Goal: Entertainment & Leisure: Browse casually

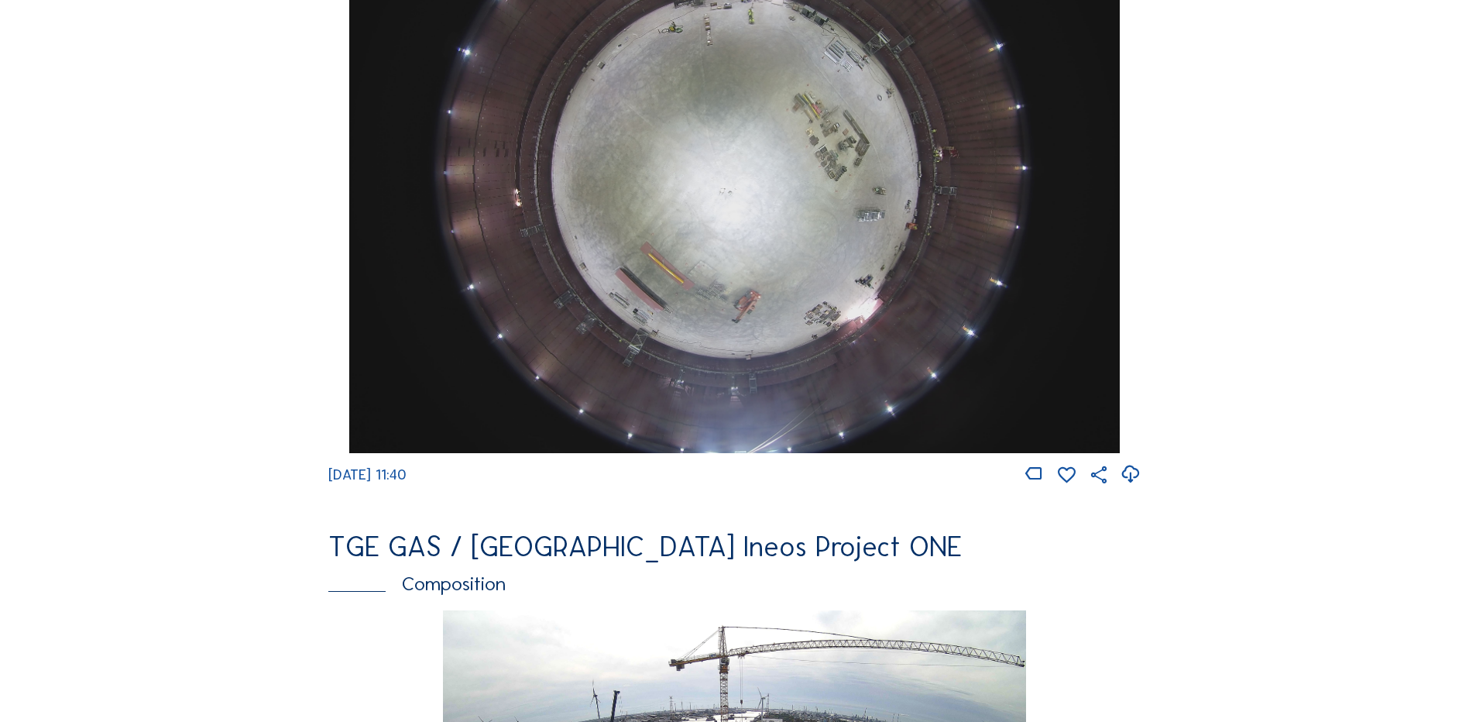
scroll to position [1471, 0]
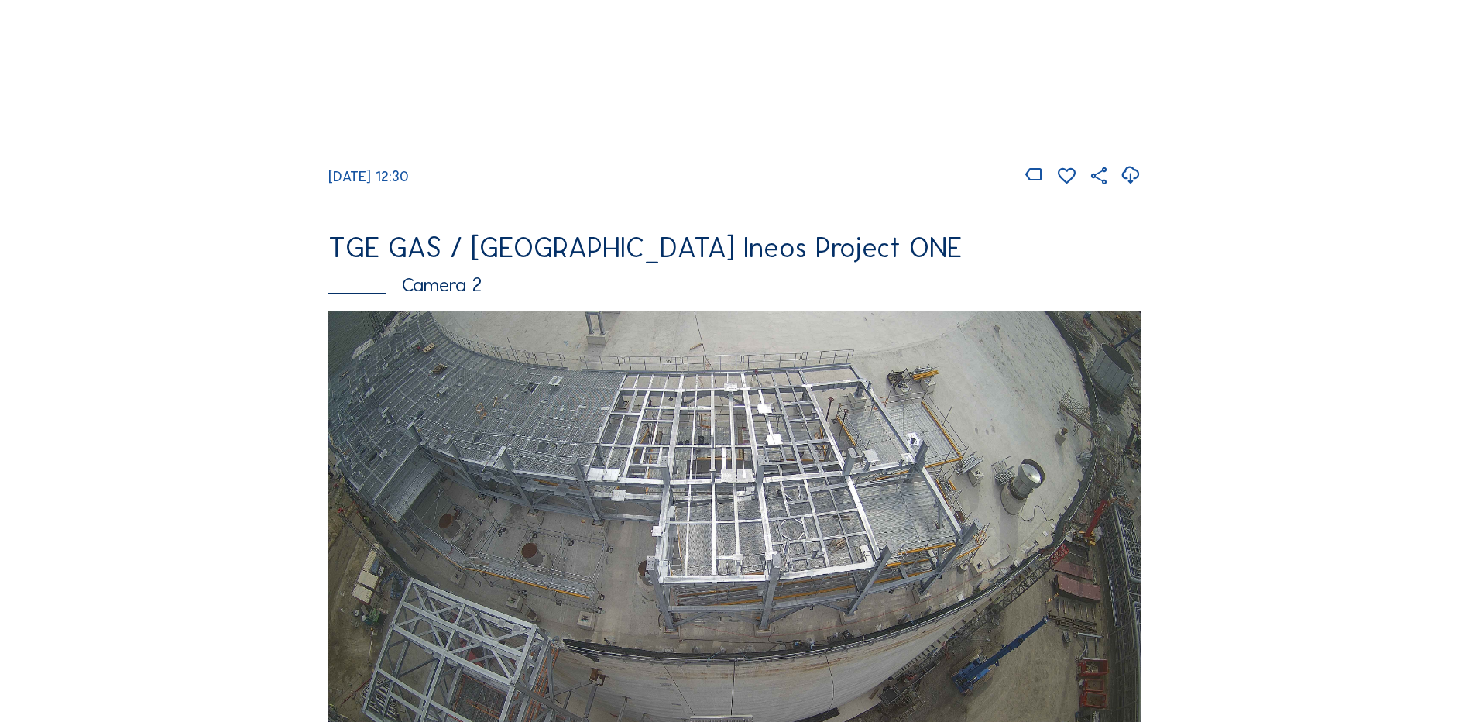
scroll to position [77, 0]
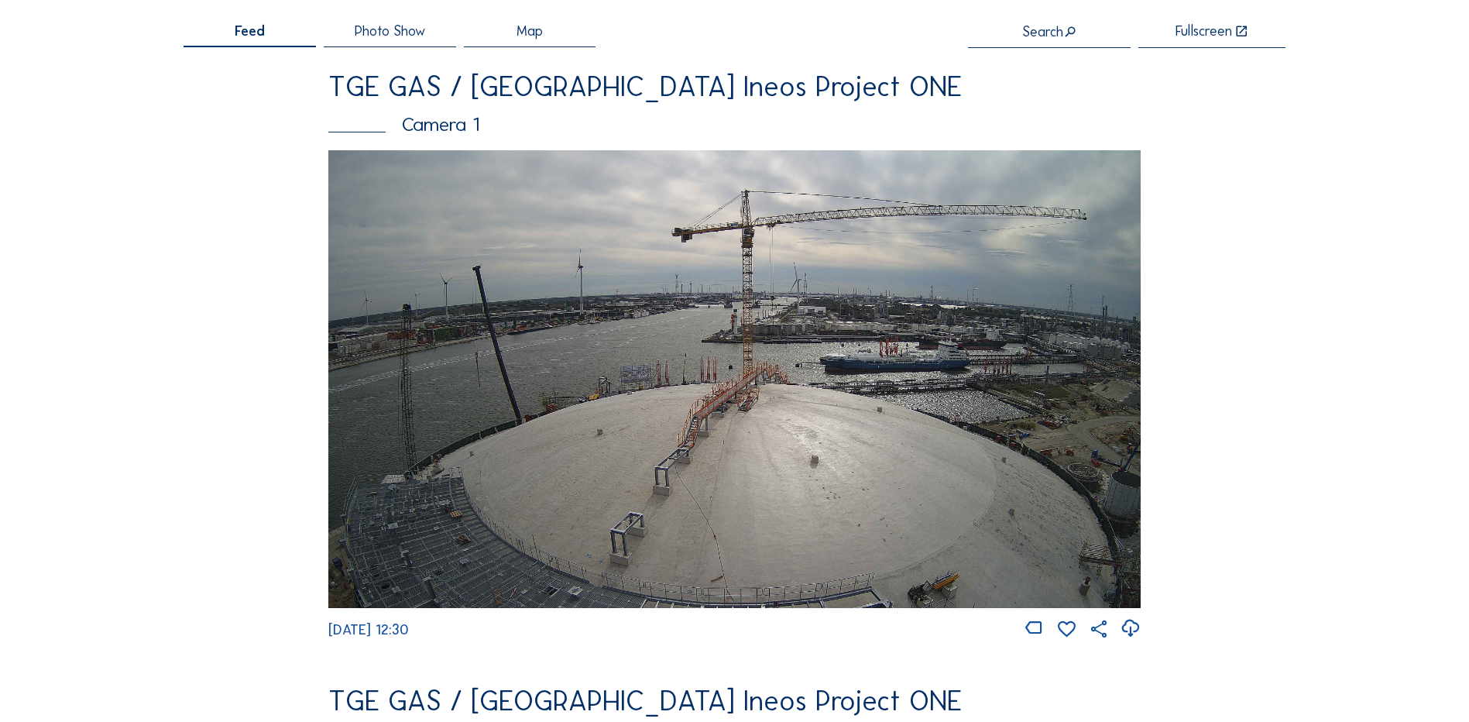
click at [698, 338] on img at bounding box center [734, 378] width 812 height 457
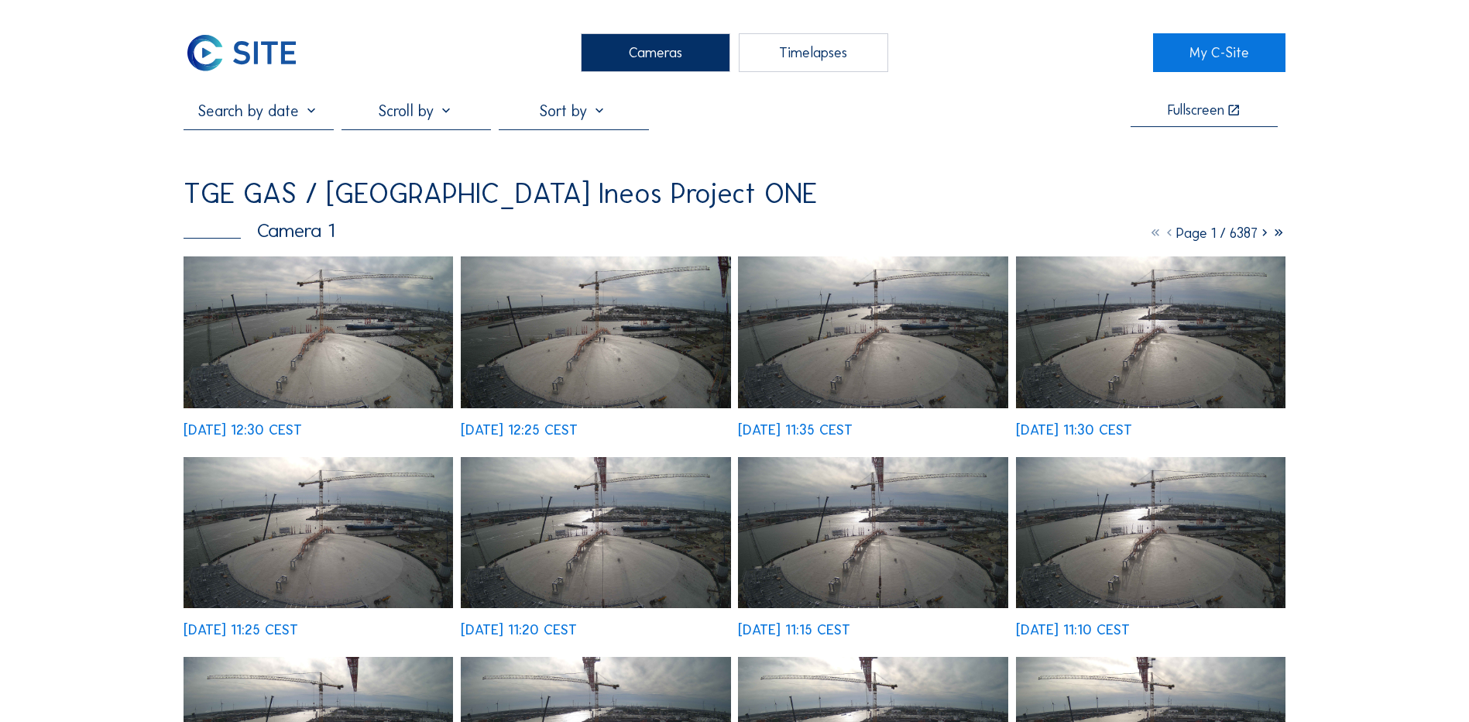
click at [342, 345] on img at bounding box center [317, 332] width 269 height 152
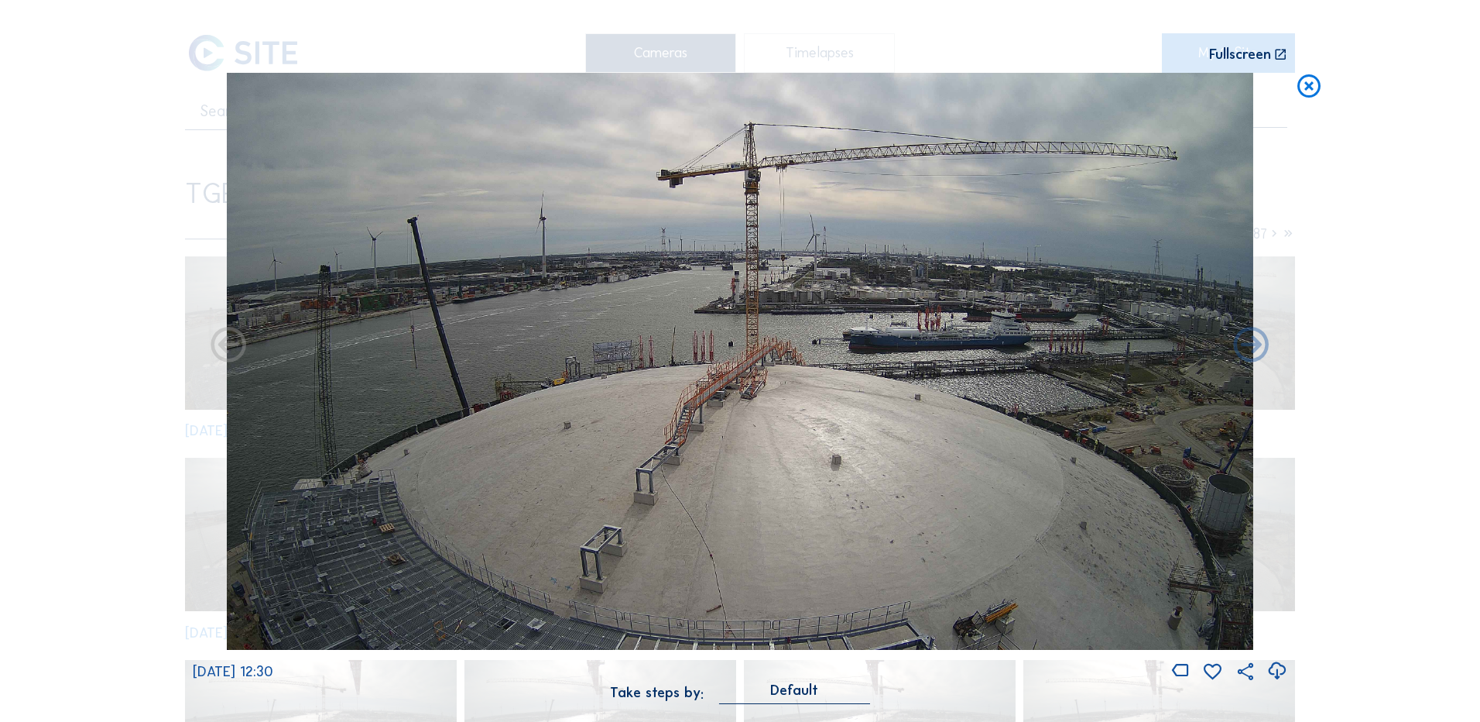
click at [1280, 670] on icon at bounding box center [1277, 671] width 21 height 26
drag, startPoint x: 108, startPoint y: 436, endPoint x: 374, endPoint y: 363, distance: 276.1
click at [108, 436] on div "Scroll to travel through time | Press 'Alt' Button + Scroll to Zoom | Click and…" at bounding box center [740, 361] width 1480 height 722
click at [1308, 90] on icon at bounding box center [1309, 87] width 28 height 29
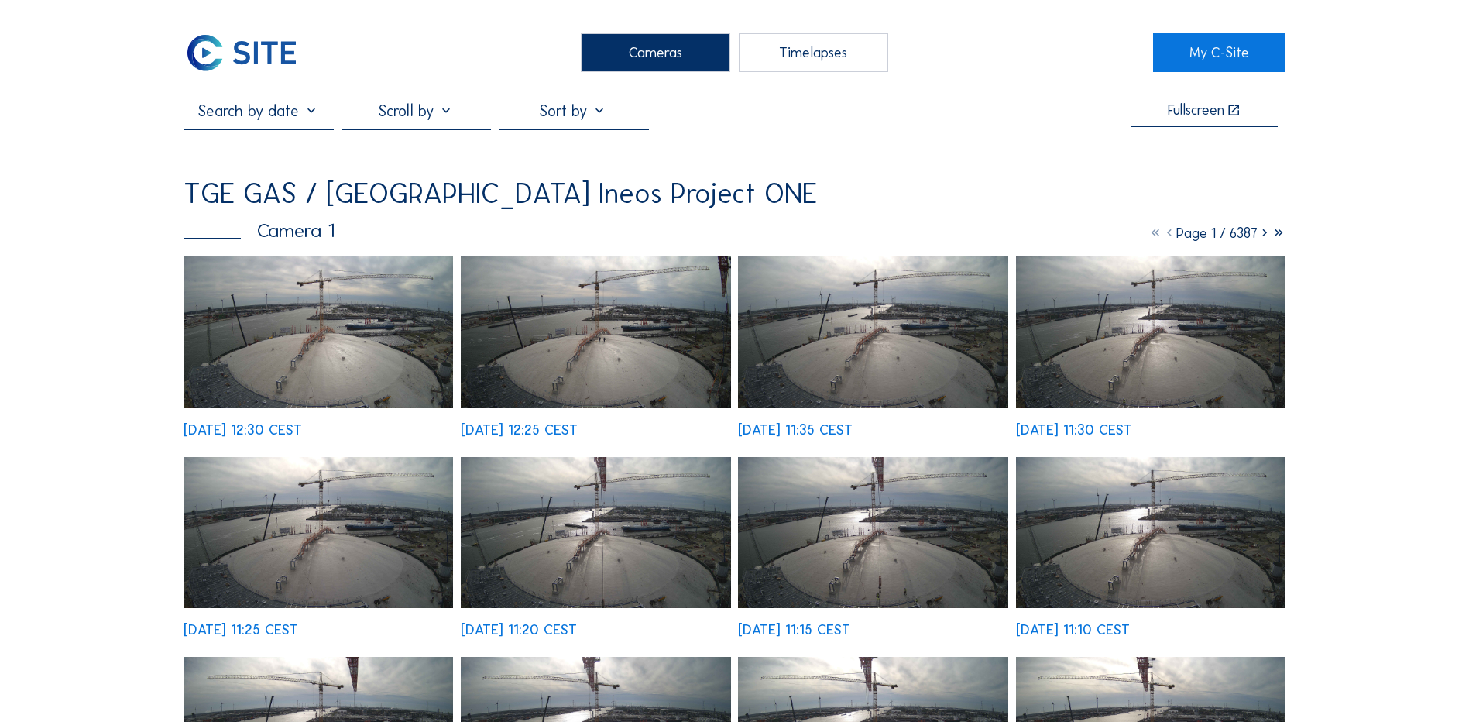
click at [644, 53] on div "Cameras" at bounding box center [655, 52] width 149 height 39
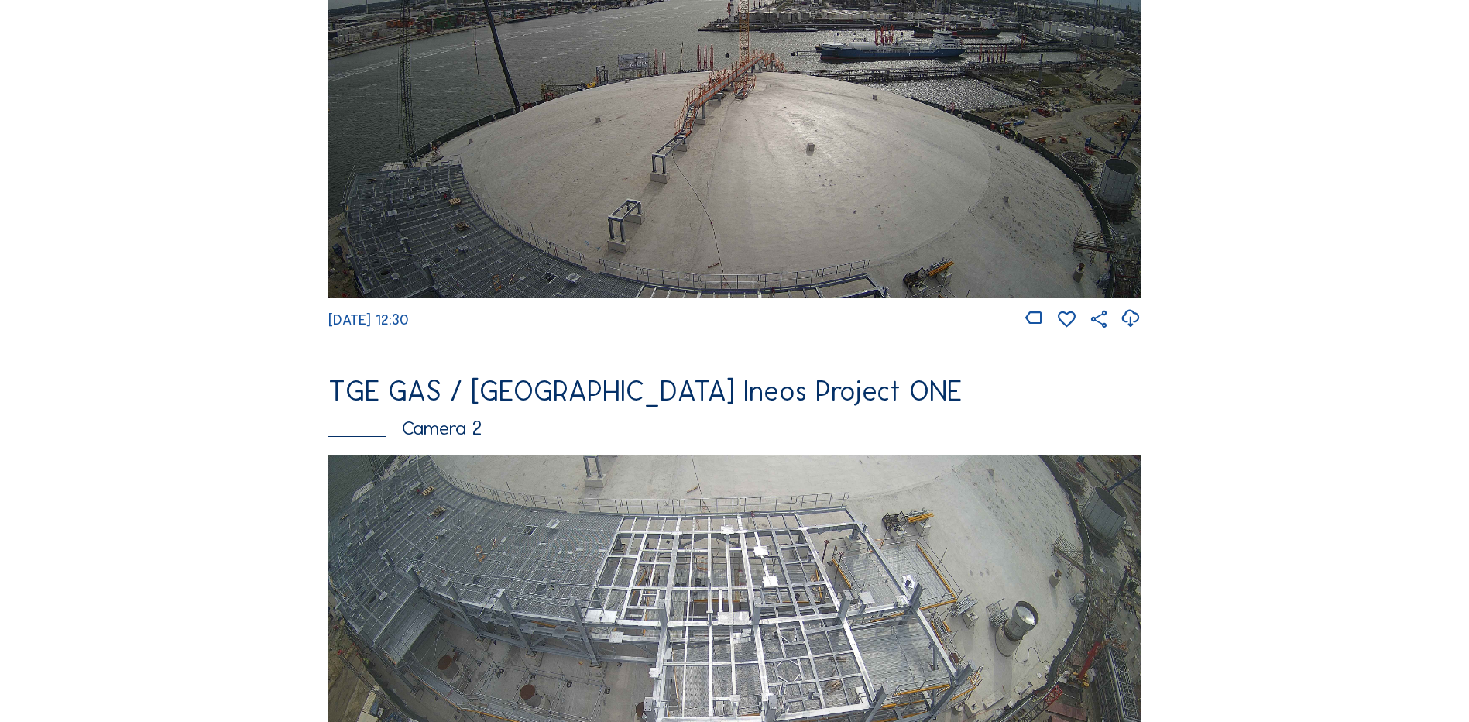
scroll to position [1308, 0]
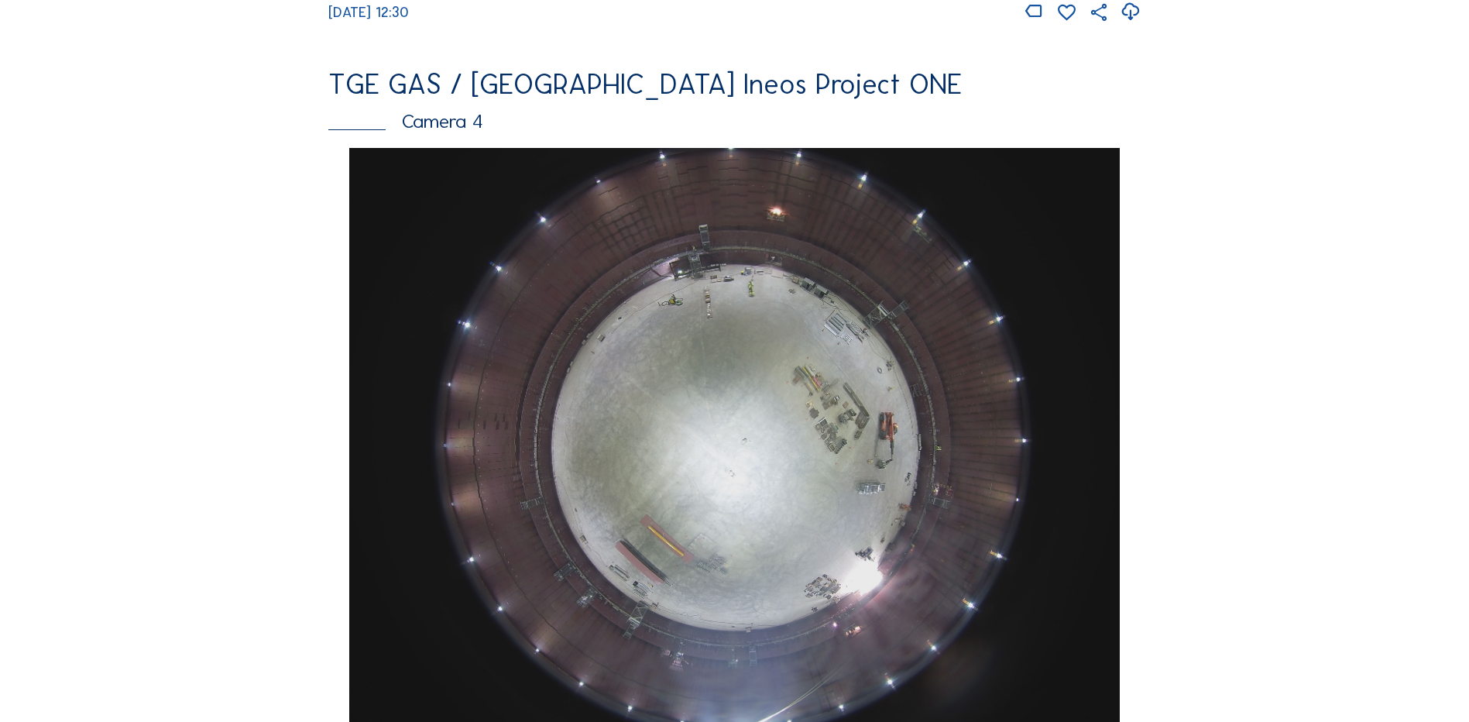
click at [766, 480] on img at bounding box center [734, 437] width 770 height 578
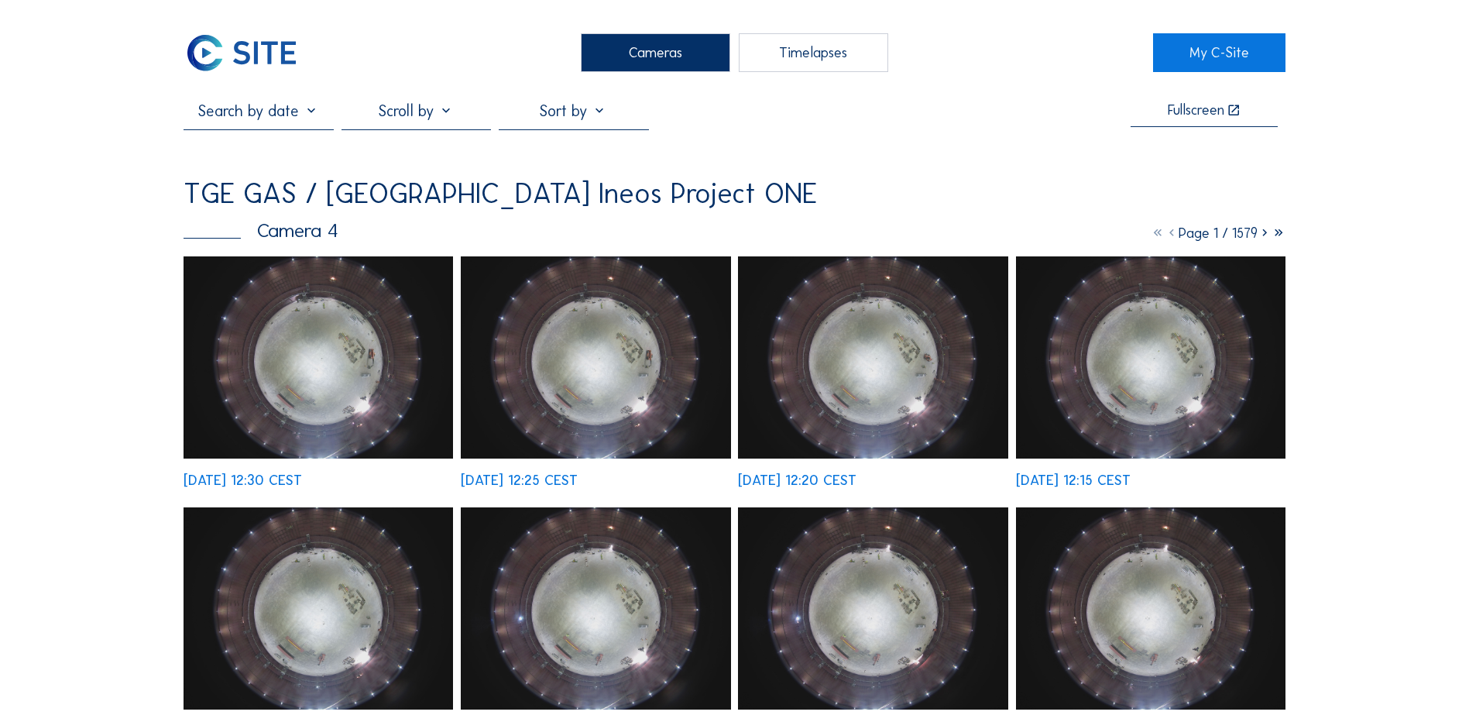
click at [281, 347] on img at bounding box center [317, 357] width 269 height 202
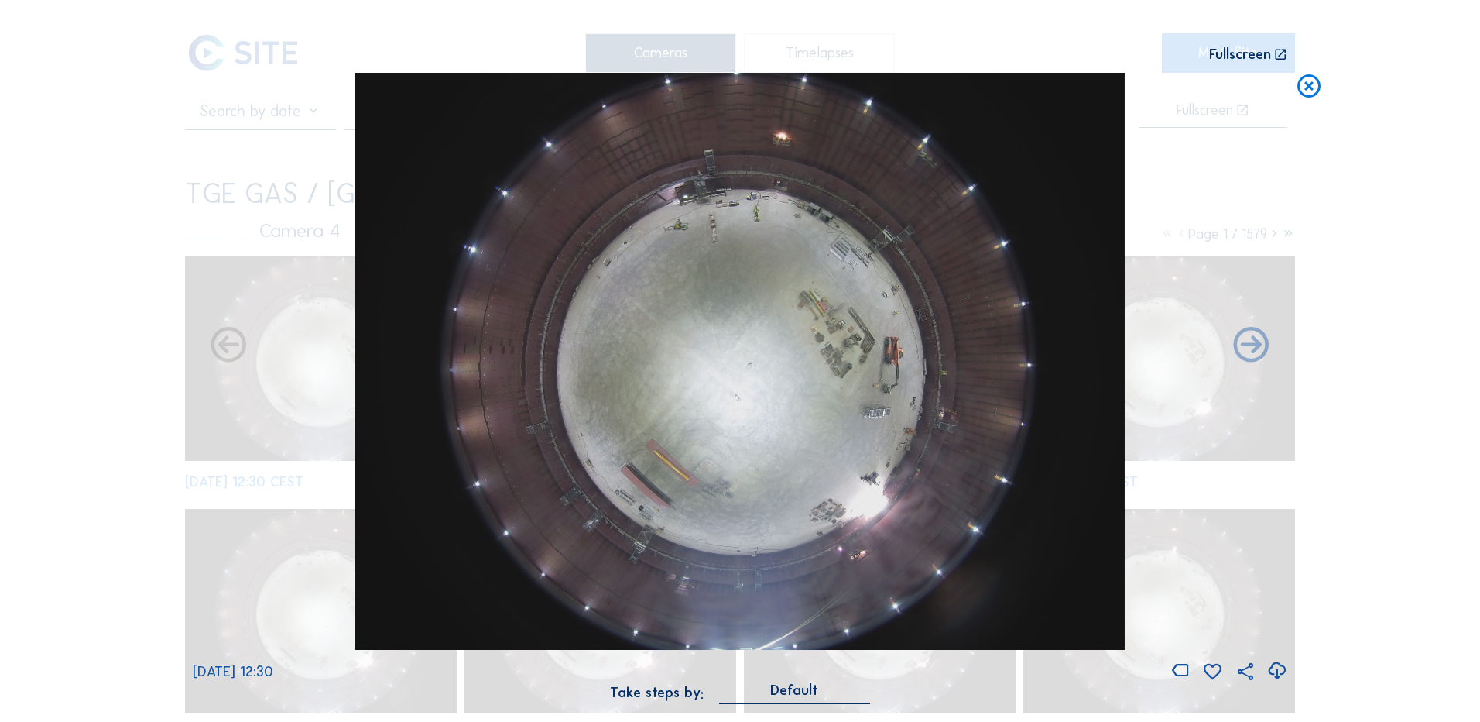
click at [1277, 669] on icon at bounding box center [1277, 671] width 21 height 26
click at [108, 321] on div "Scroll to travel through time | Press 'Alt' Button + Scroll to Zoom | Click and…" at bounding box center [740, 361] width 1480 height 722
drag, startPoint x: 1311, startPoint y: 87, endPoint x: 324, endPoint y: 122, distance: 987.0
click at [1312, 87] on icon at bounding box center [1309, 87] width 28 height 29
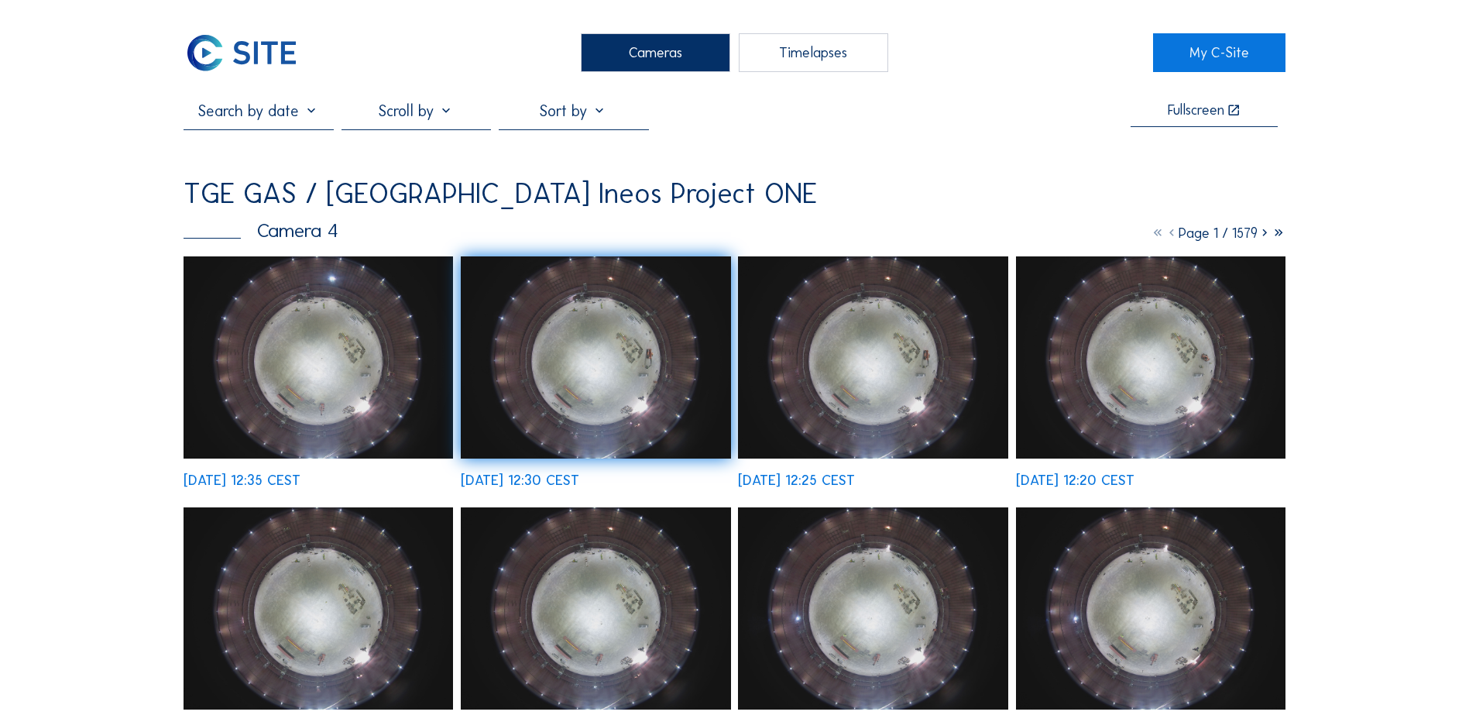
click at [657, 56] on div "Cameras" at bounding box center [655, 52] width 149 height 39
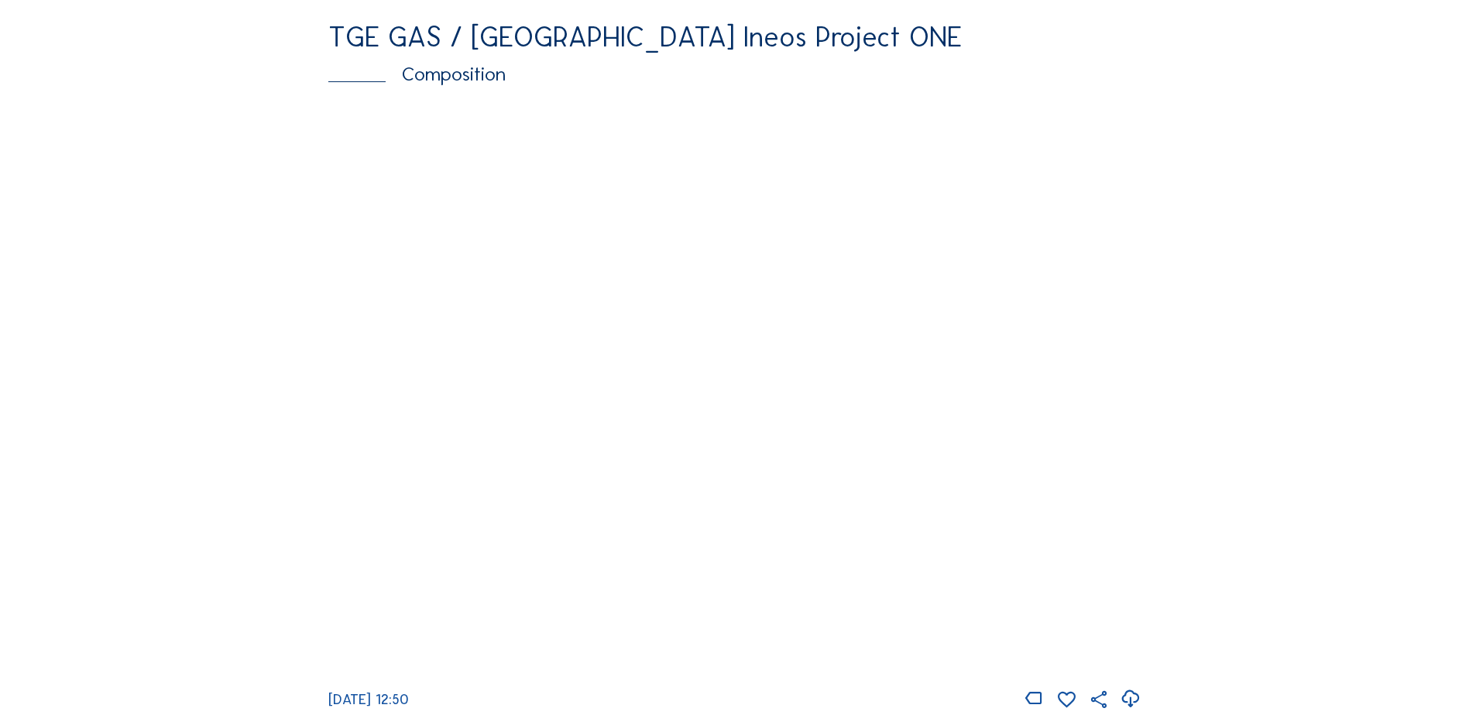
scroll to position [2090, 0]
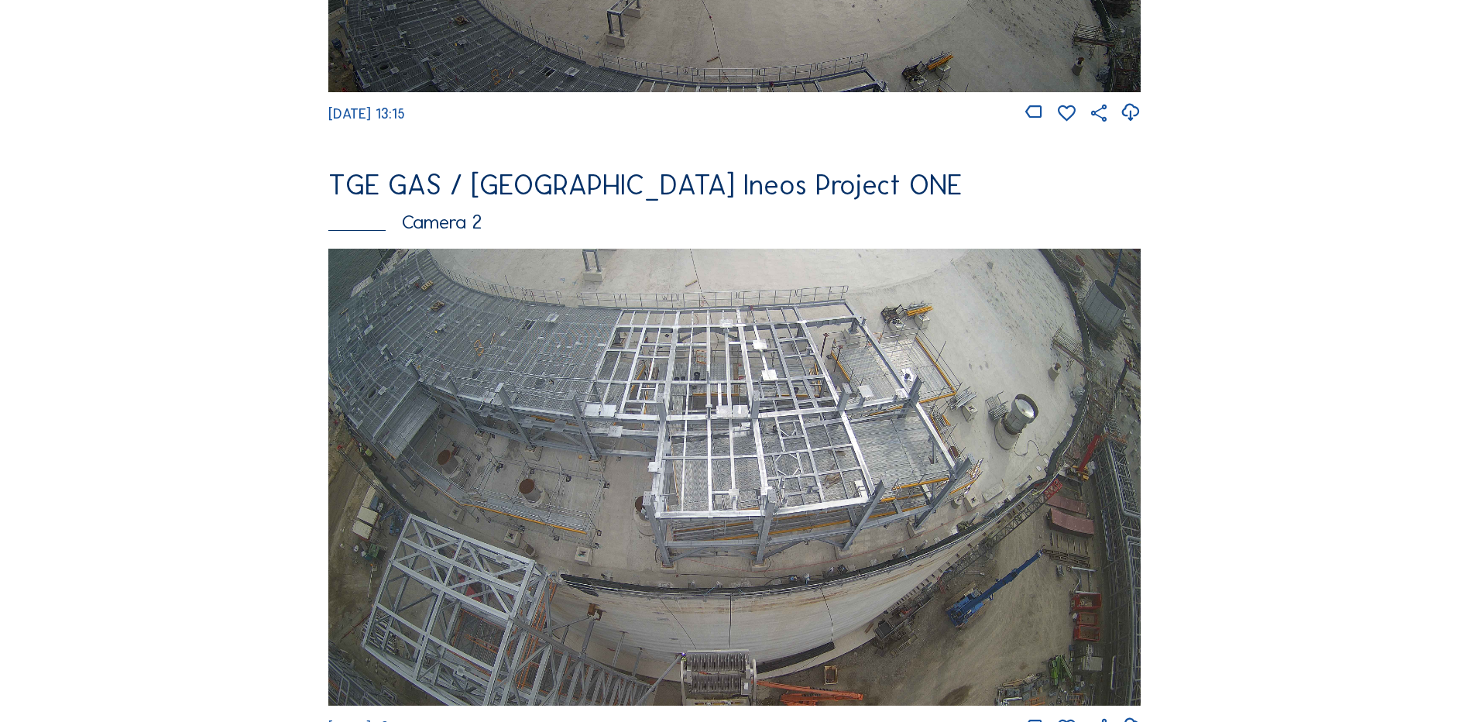
scroll to position [619, 0]
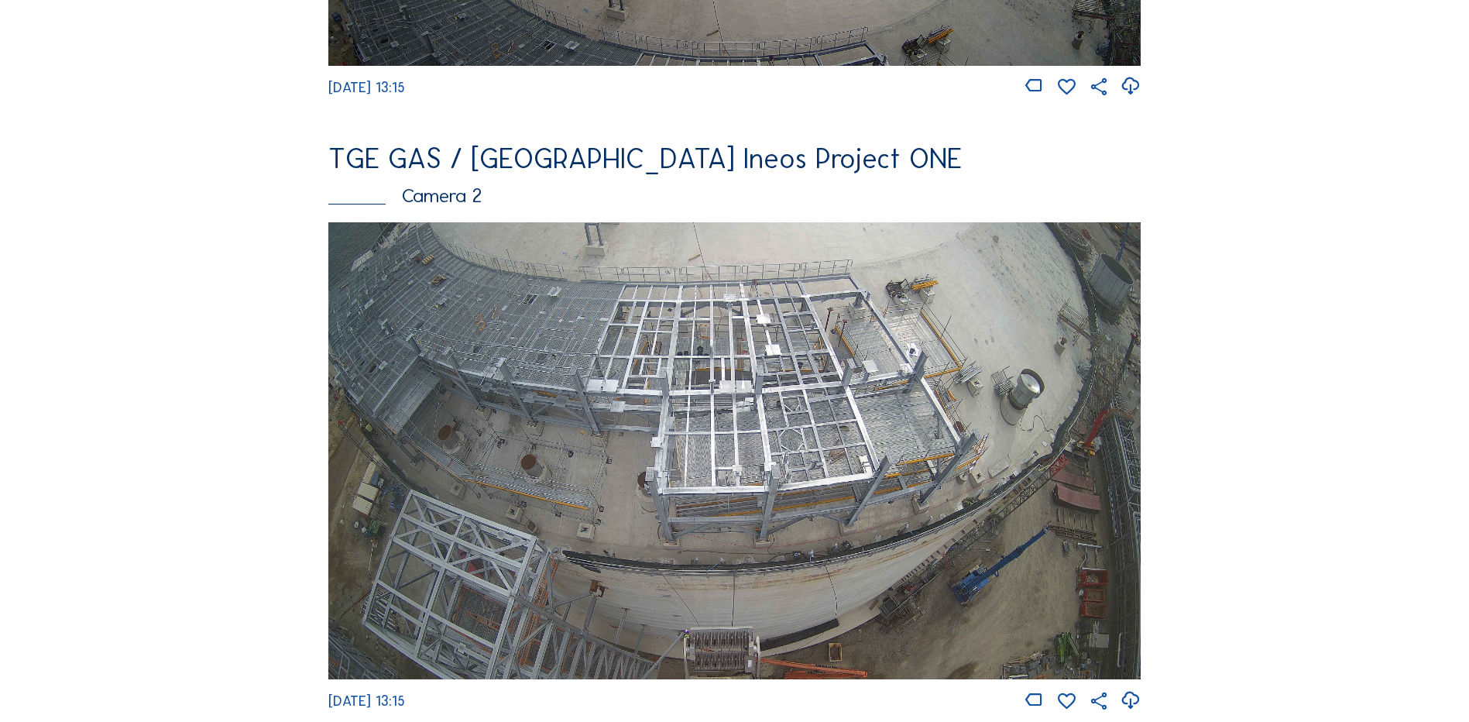
click at [732, 332] on img at bounding box center [734, 450] width 812 height 457
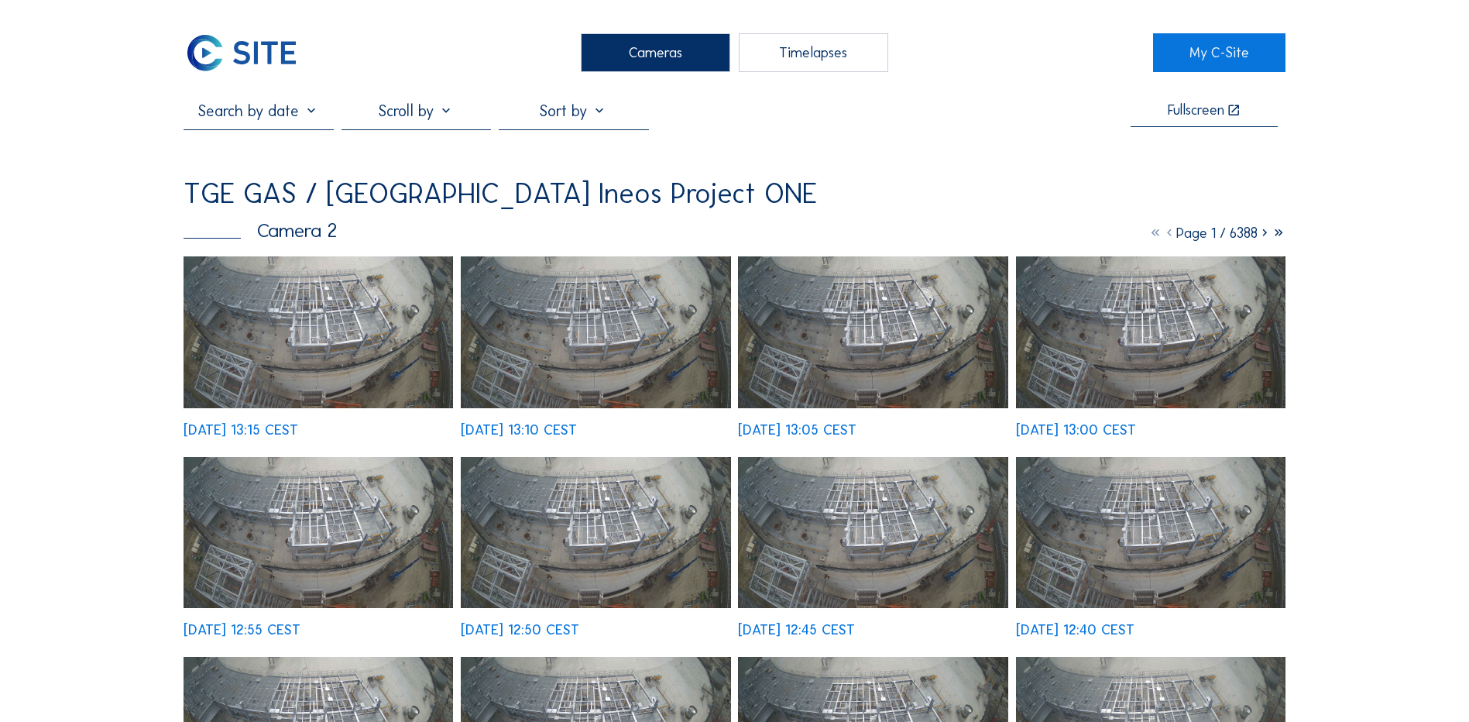
click at [304, 293] on img at bounding box center [317, 332] width 269 height 152
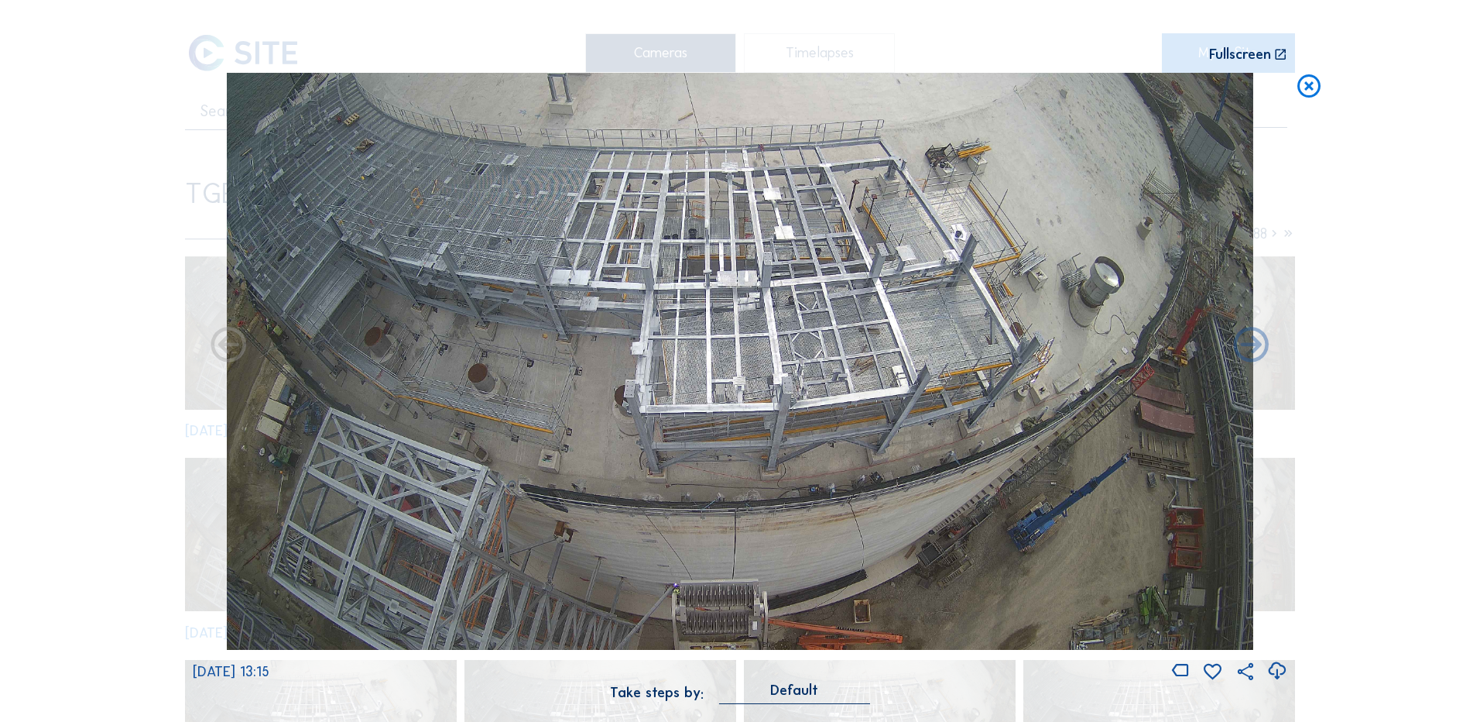
click at [1305, 86] on icon at bounding box center [1309, 87] width 28 height 29
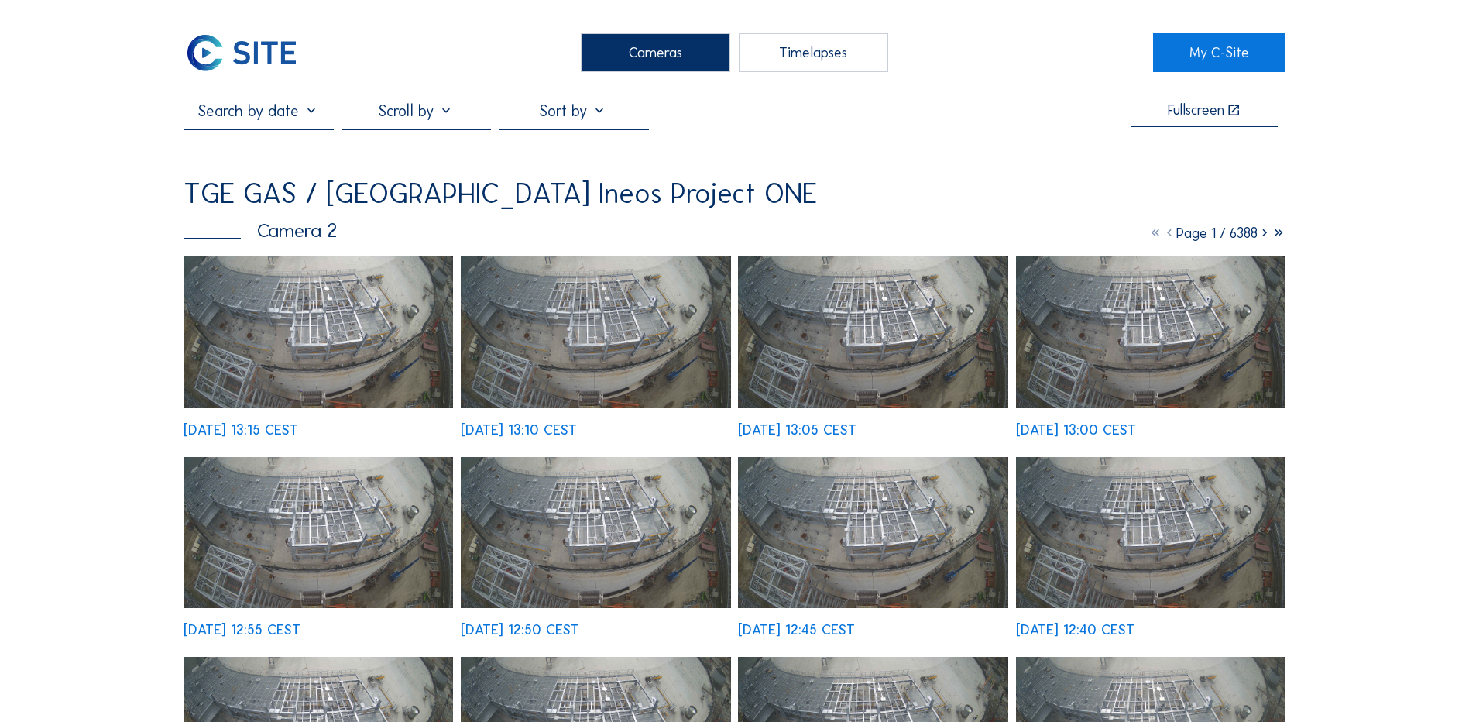
click at [666, 46] on div "Cameras" at bounding box center [655, 52] width 149 height 39
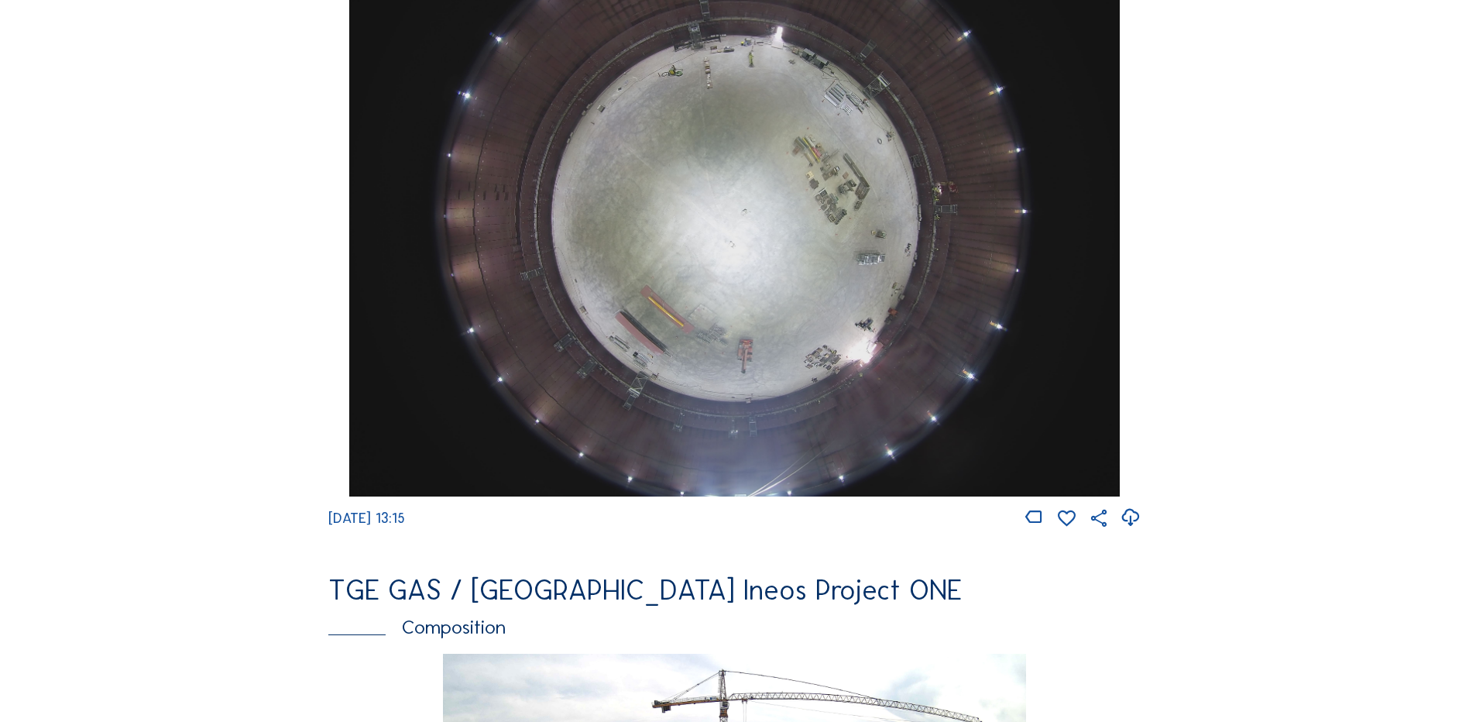
scroll to position [1548, 0]
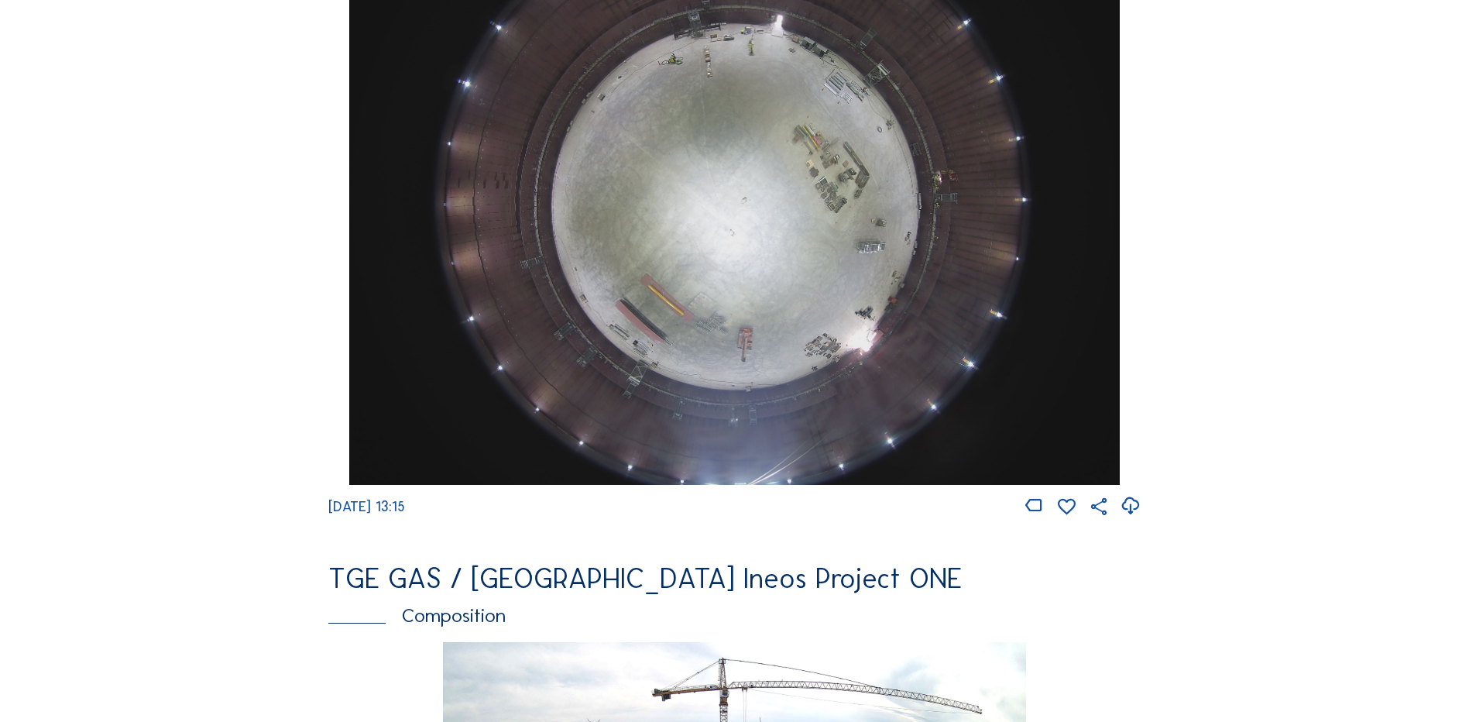
click at [737, 261] on img at bounding box center [734, 196] width 770 height 578
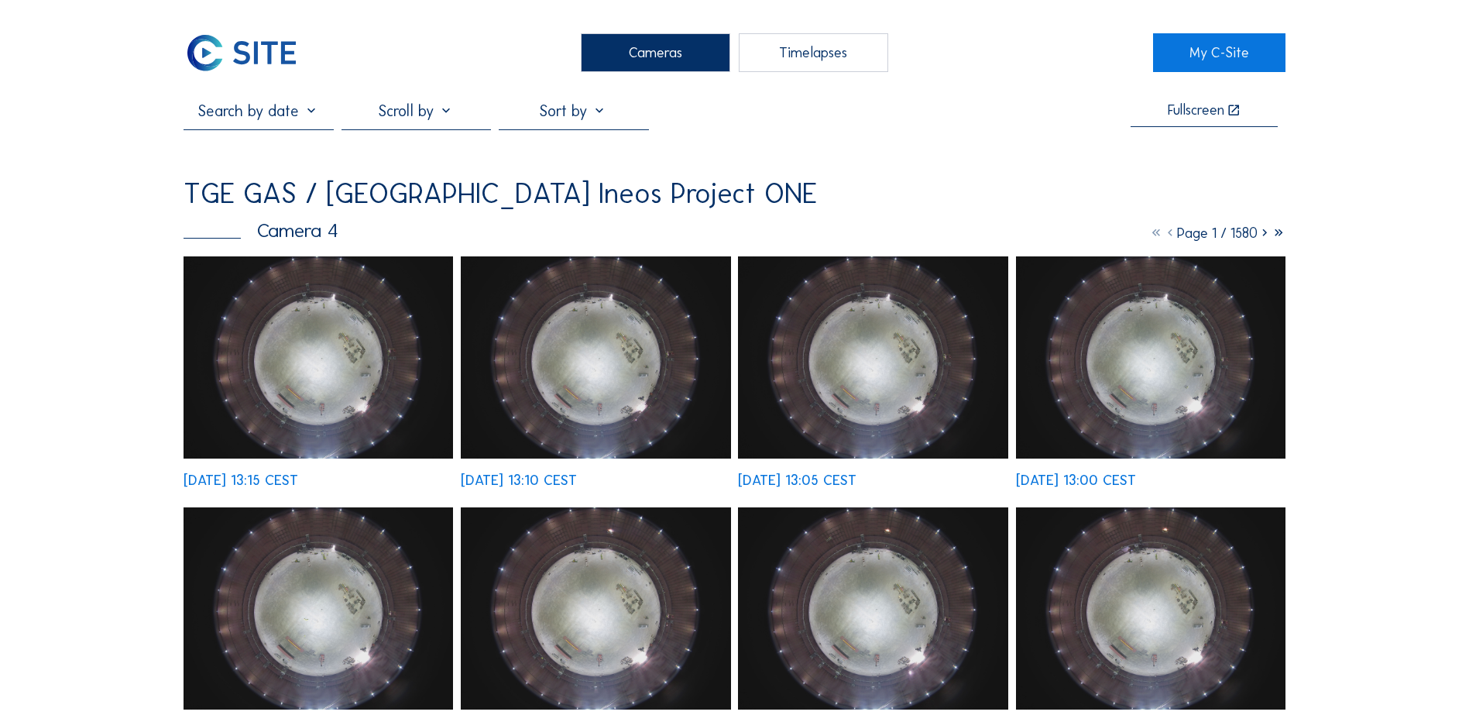
click at [311, 333] on img at bounding box center [317, 357] width 269 height 202
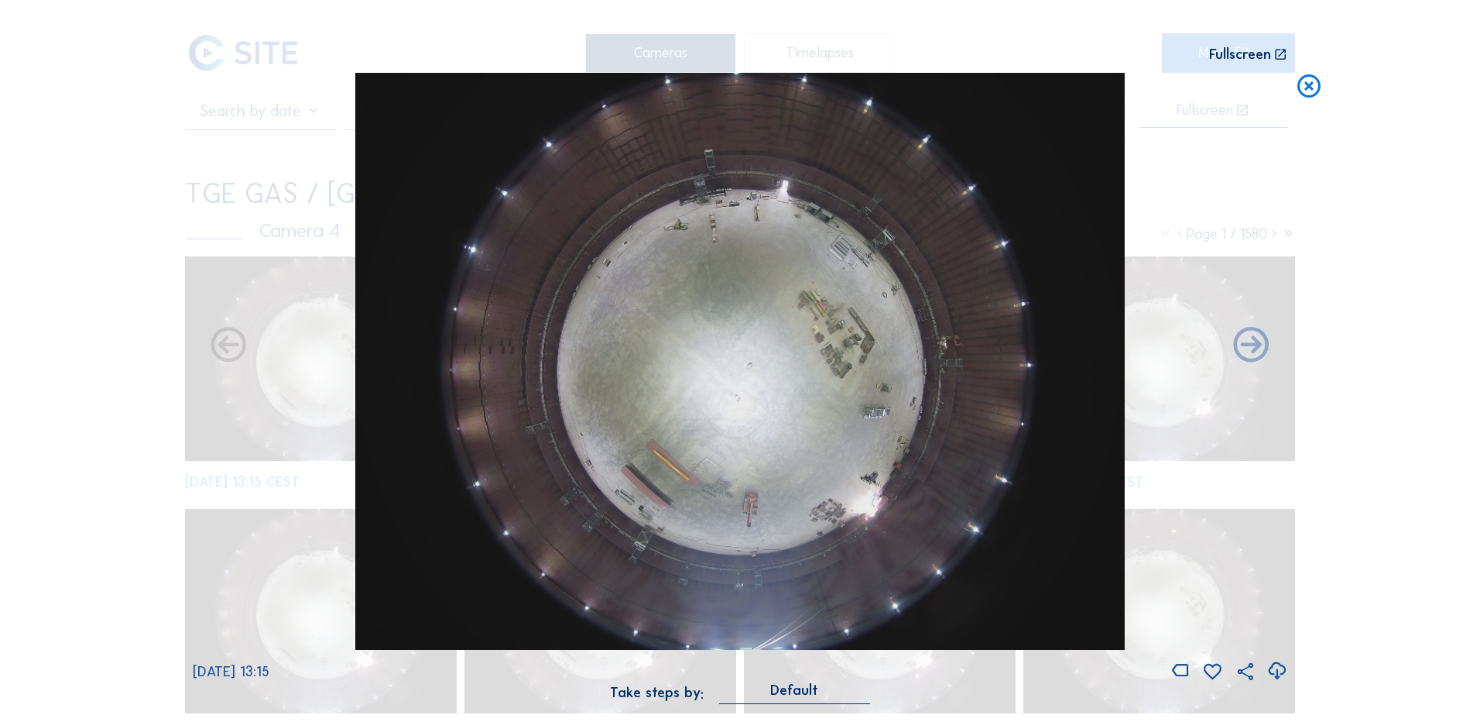
click at [1279, 670] on icon at bounding box center [1277, 671] width 21 height 26
click at [139, 170] on div "Scroll to travel through time | Press 'Alt' Button + Scroll to Zoom | Click and…" at bounding box center [740, 361] width 1480 height 722
click at [1309, 87] on icon at bounding box center [1309, 87] width 28 height 29
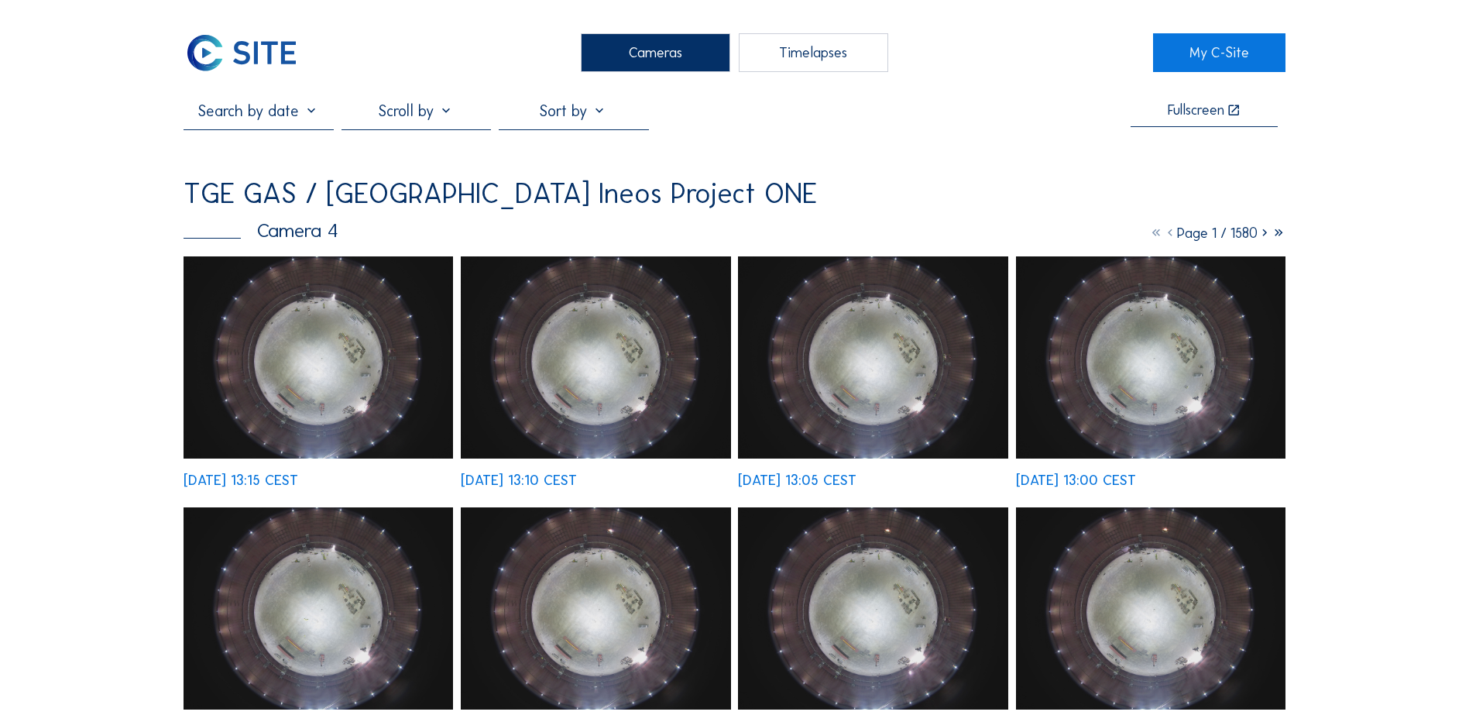
click at [633, 42] on div "Cameras" at bounding box center [655, 52] width 149 height 39
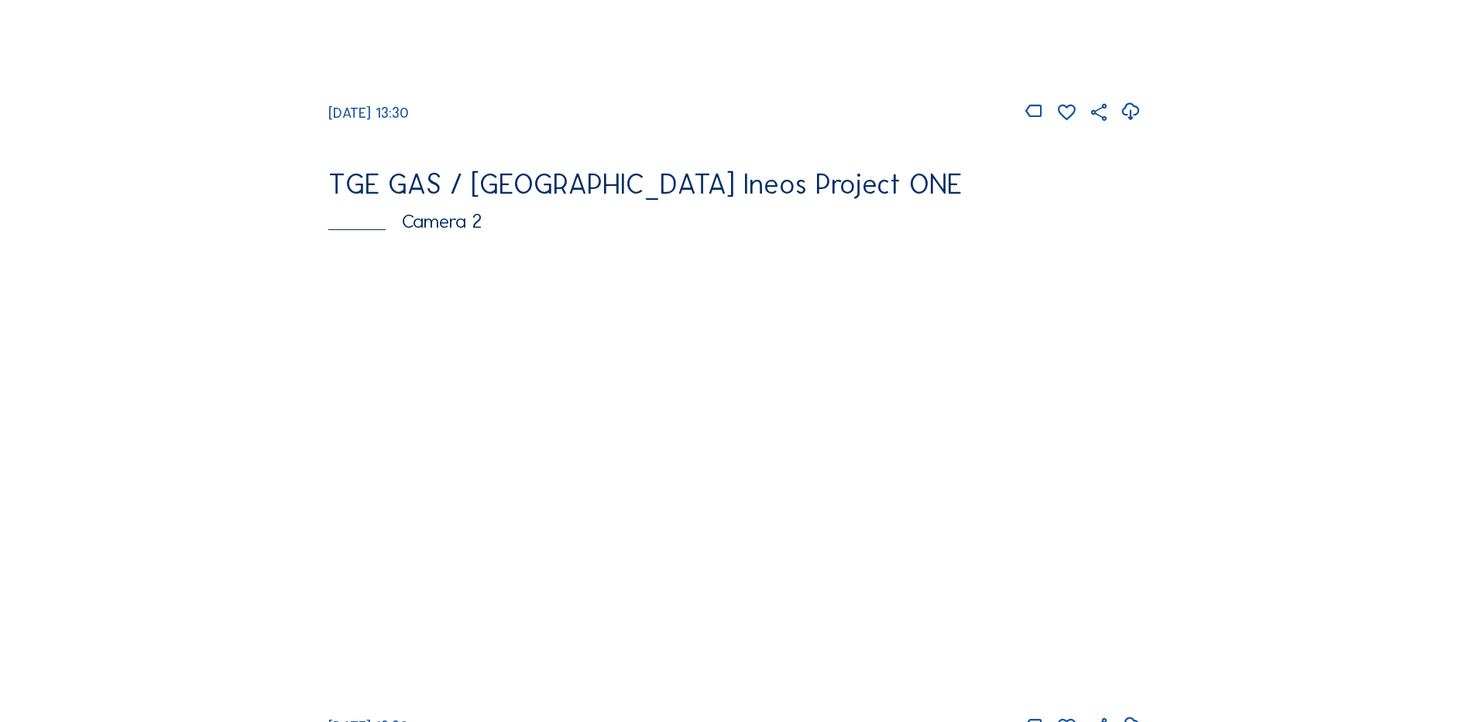
scroll to position [619, 0]
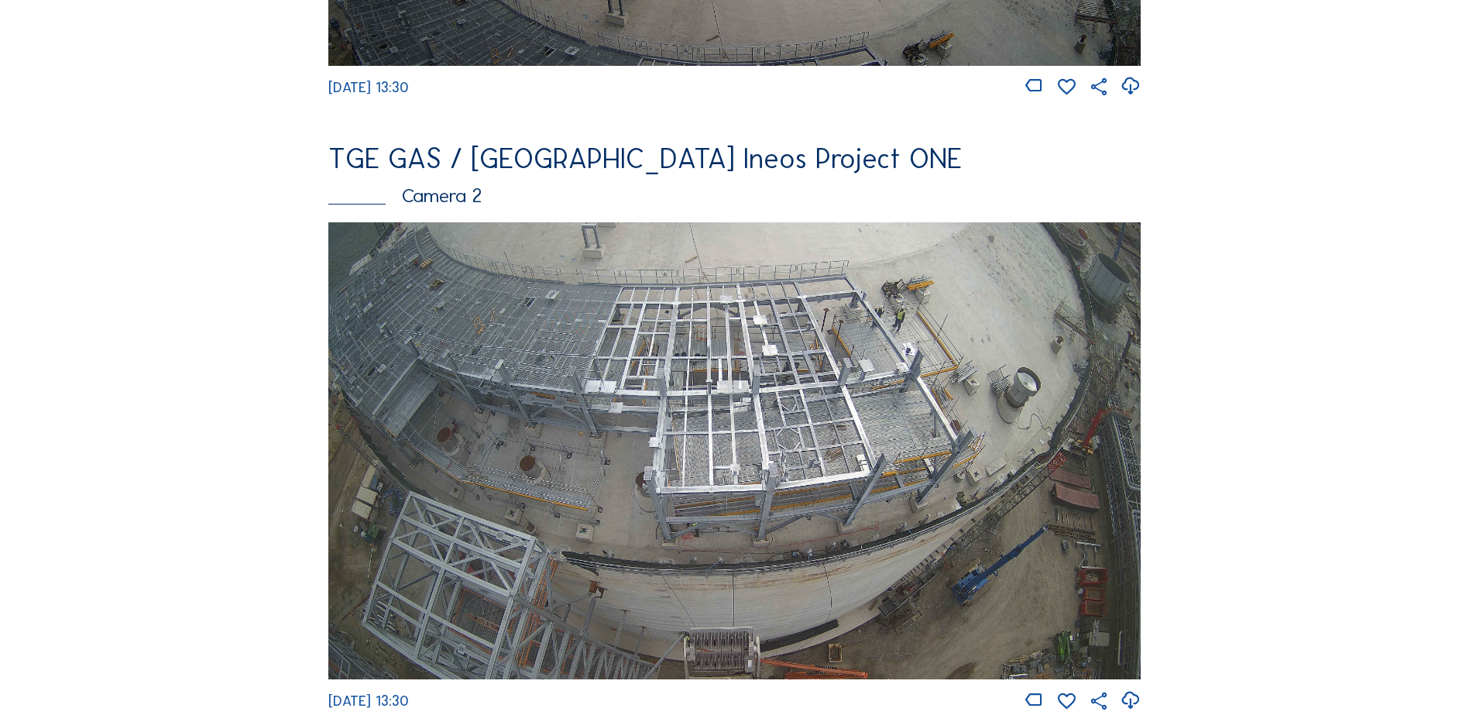
click at [673, 430] on img at bounding box center [734, 450] width 812 height 457
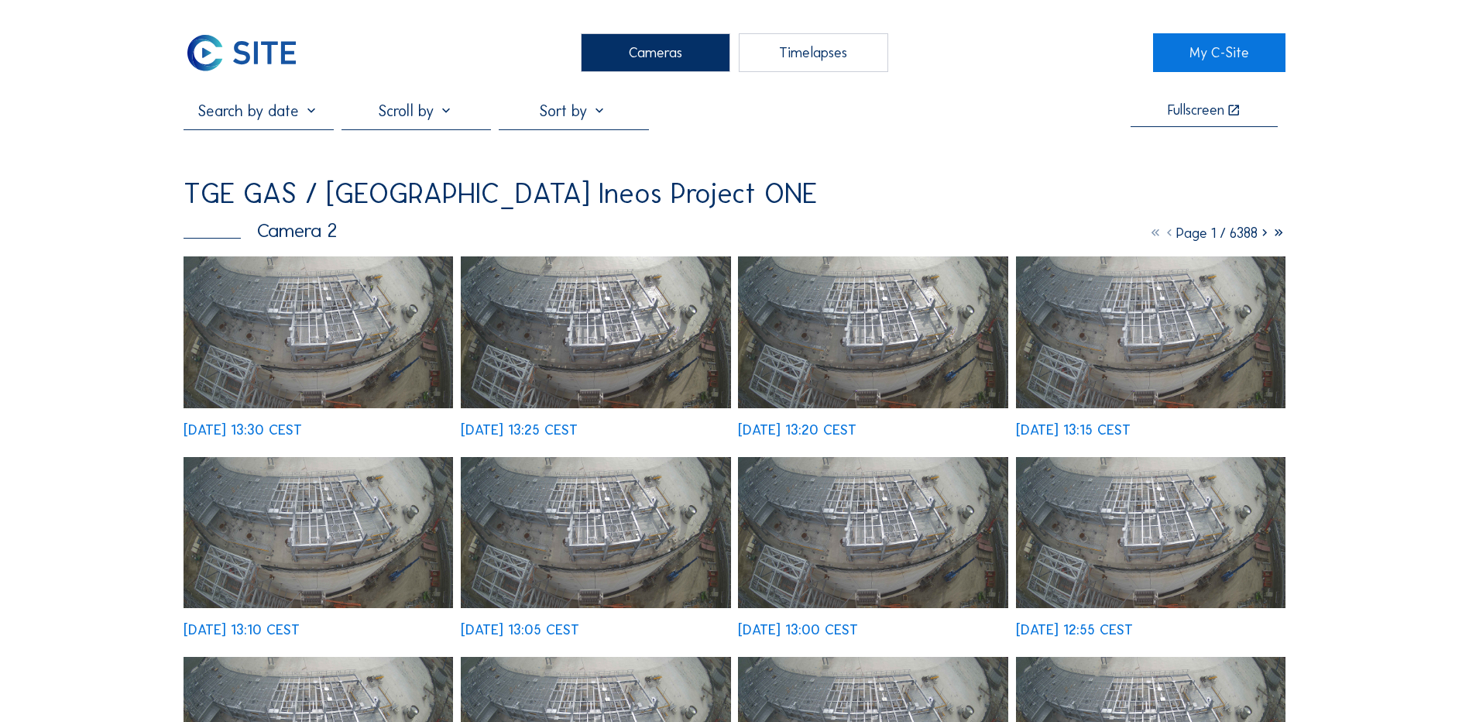
click at [327, 299] on img at bounding box center [317, 332] width 269 height 152
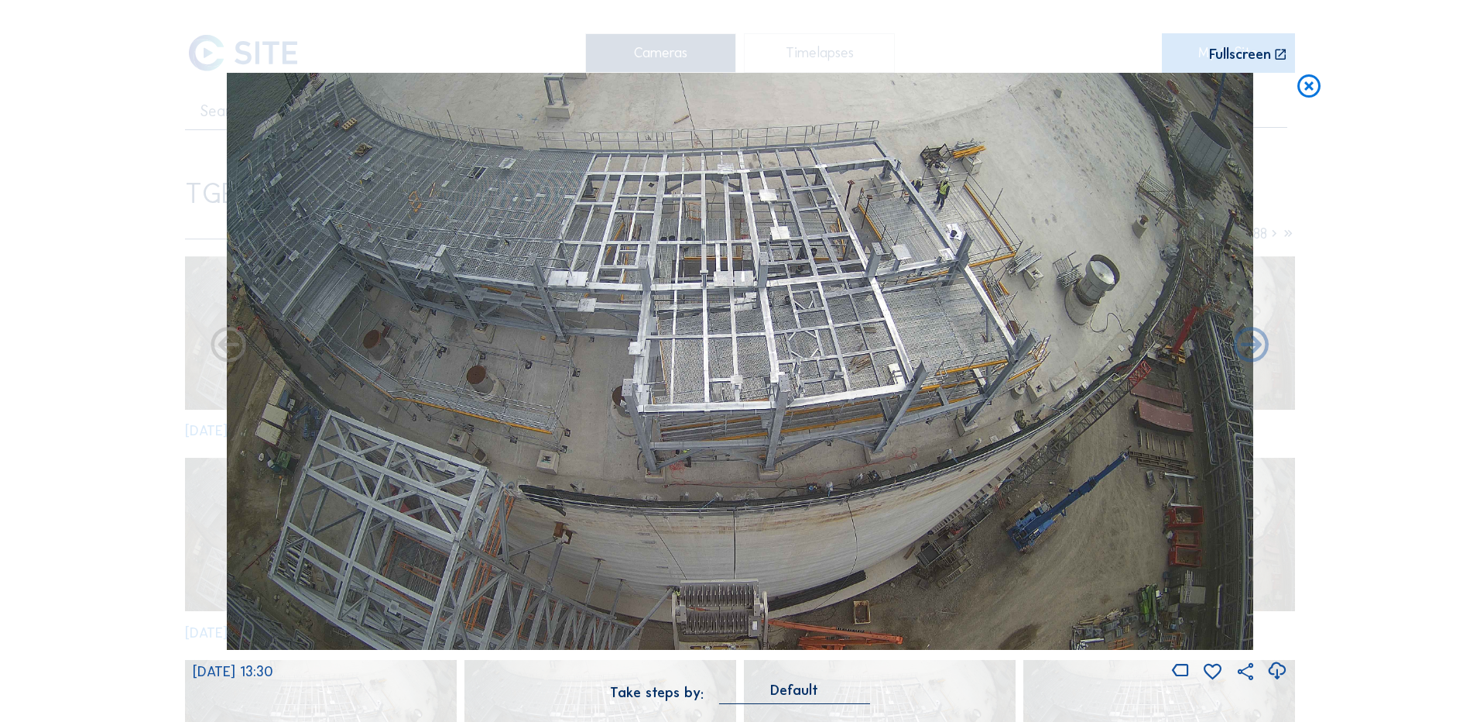
click at [1278, 674] on icon at bounding box center [1277, 671] width 21 height 26
drag, startPoint x: 163, startPoint y: 389, endPoint x: 270, endPoint y: 355, distance: 112.6
click at [163, 389] on div "Scroll to travel through time | Press 'Alt' Button + Scroll to Zoom | Click and…" at bounding box center [740, 361] width 1480 height 722
click at [1308, 92] on icon at bounding box center [1309, 87] width 28 height 29
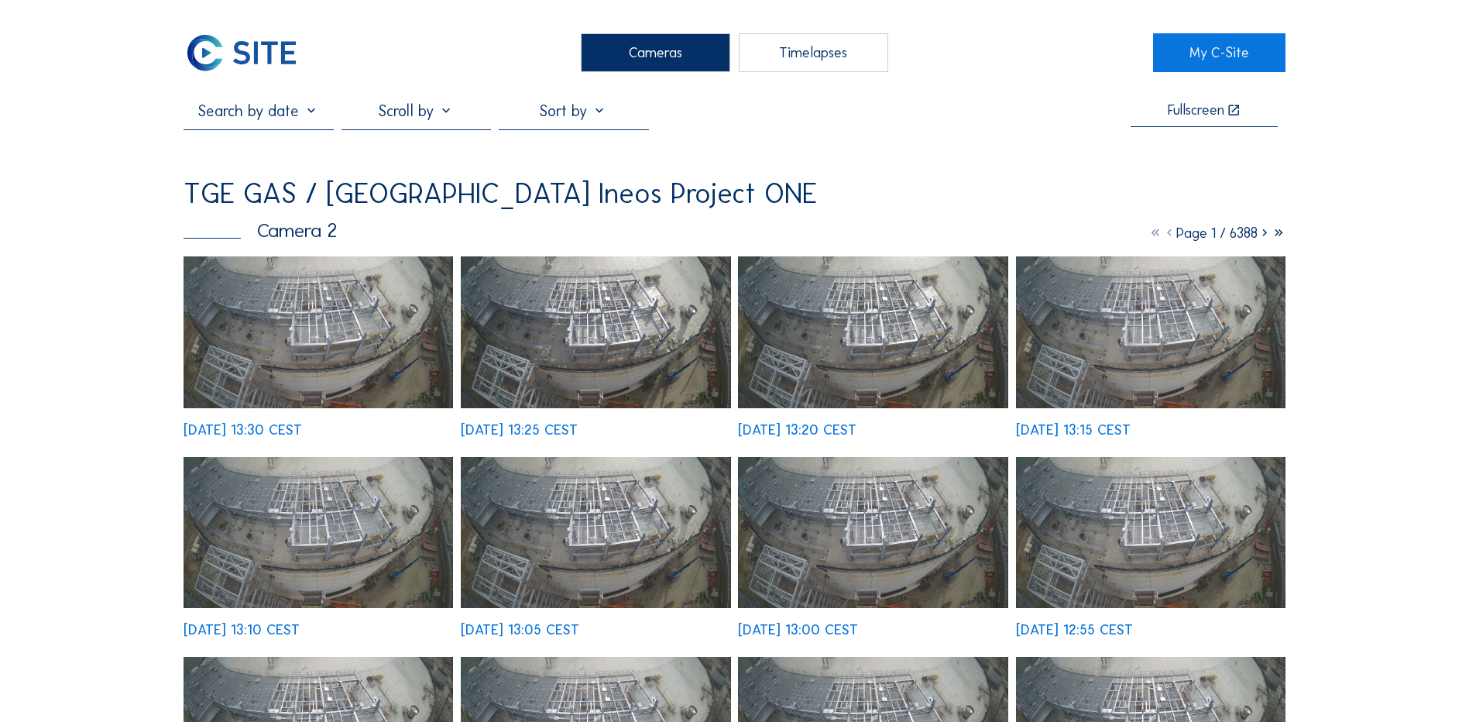
click at [674, 62] on div "Cameras" at bounding box center [655, 52] width 149 height 39
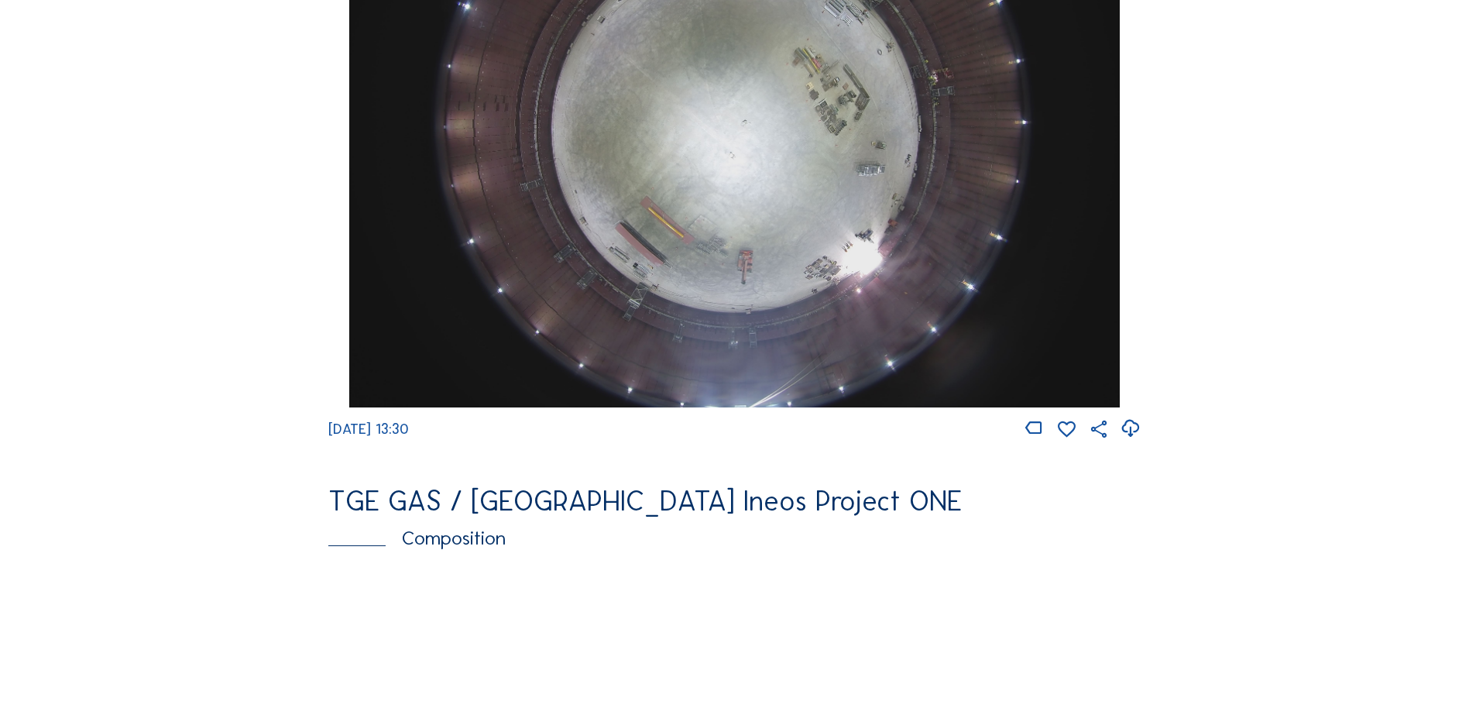
scroll to position [2168, 0]
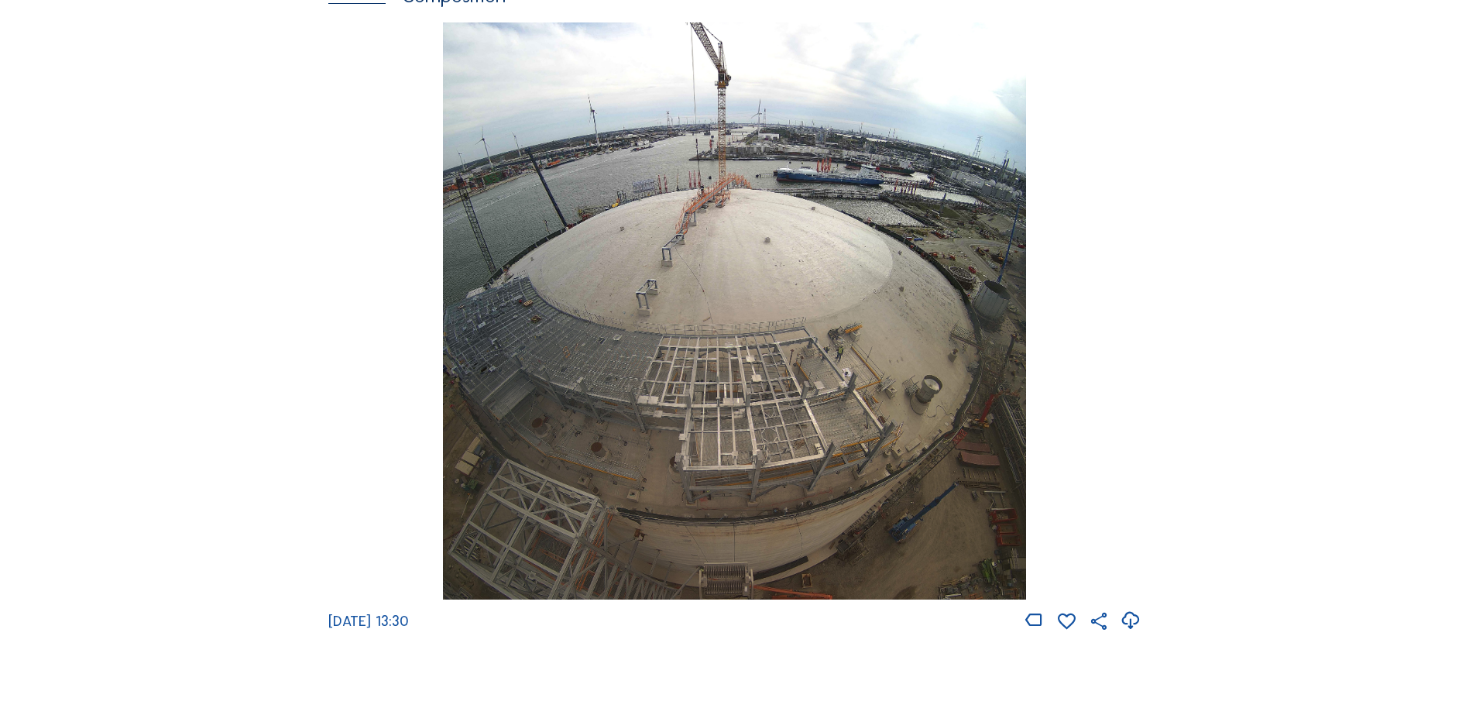
click at [719, 232] on img at bounding box center [734, 311] width 582 height 578
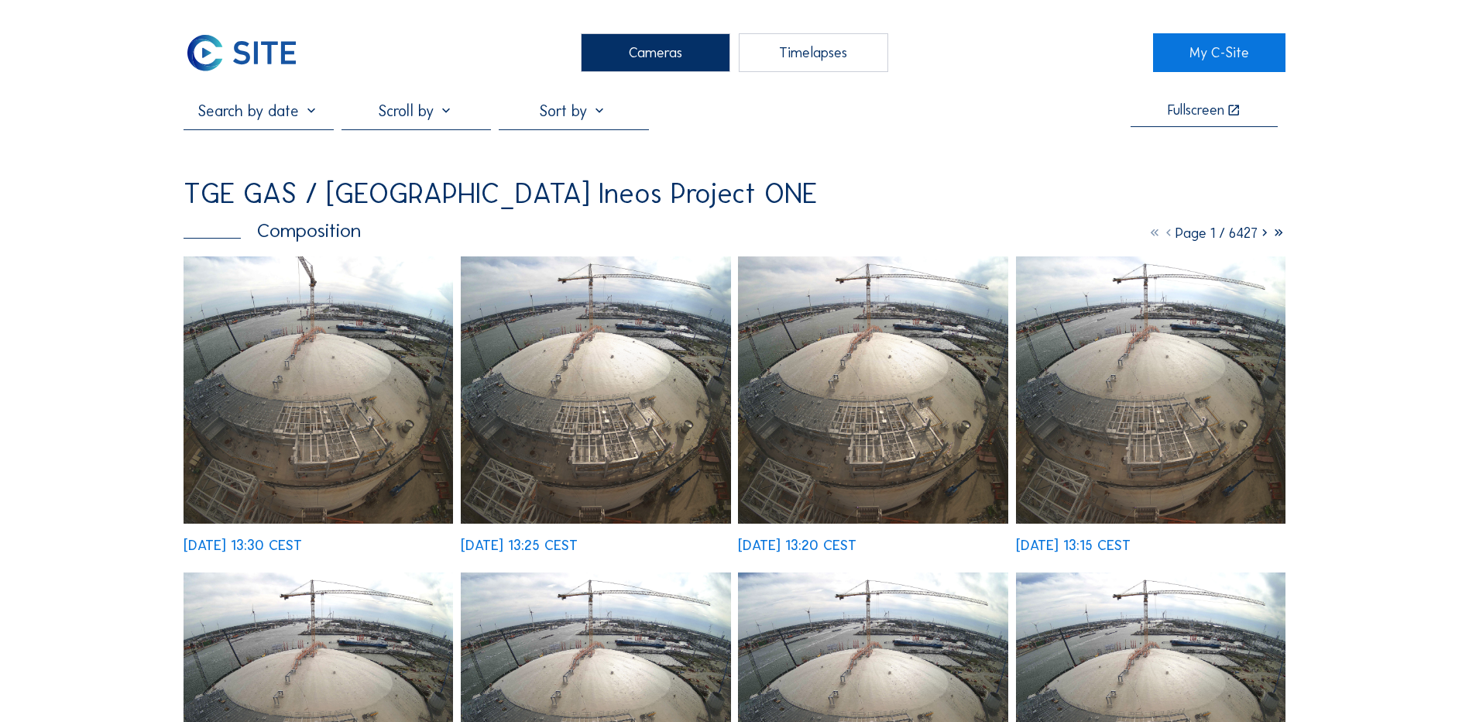
click at [339, 333] on img at bounding box center [317, 389] width 269 height 267
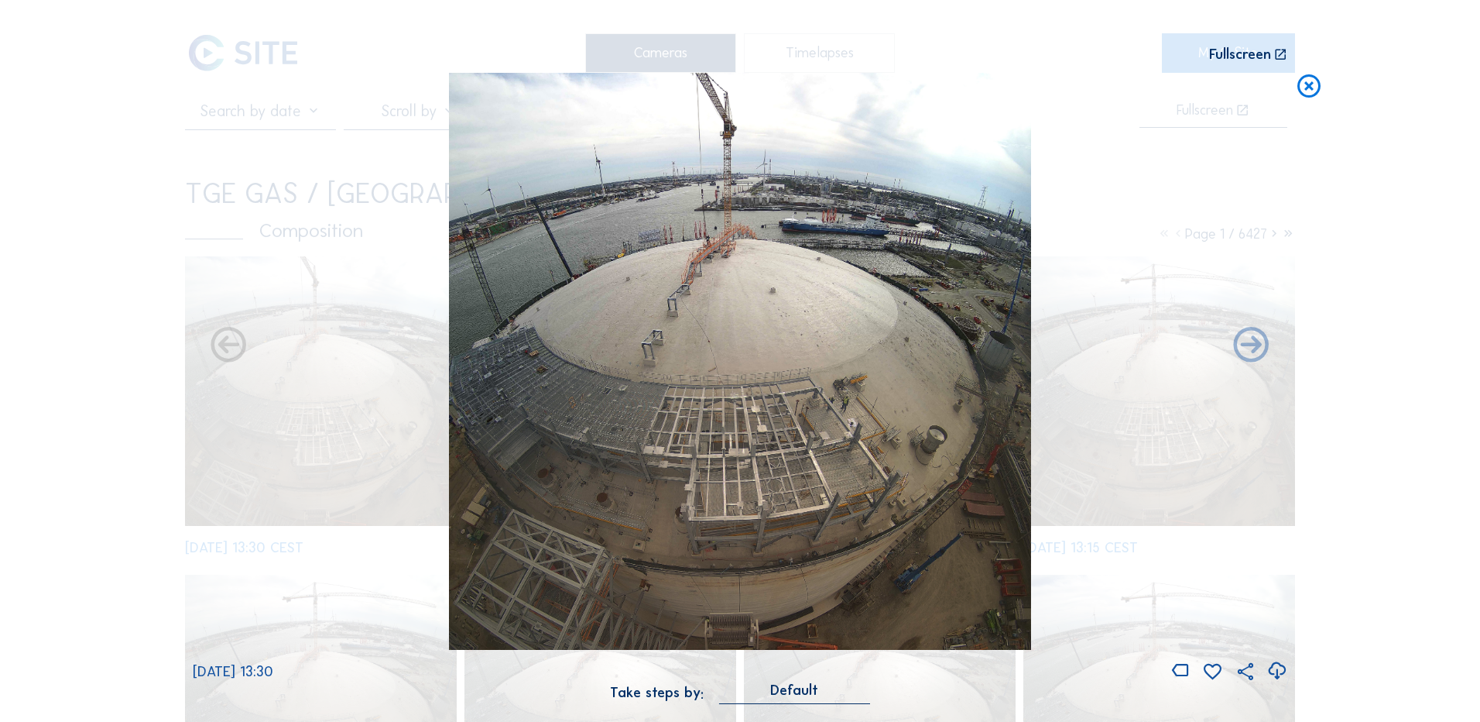
click at [1276, 670] on icon at bounding box center [1277, 671] width 21 height 26
